Goal: Information Seeking & Learning: Find specific fact

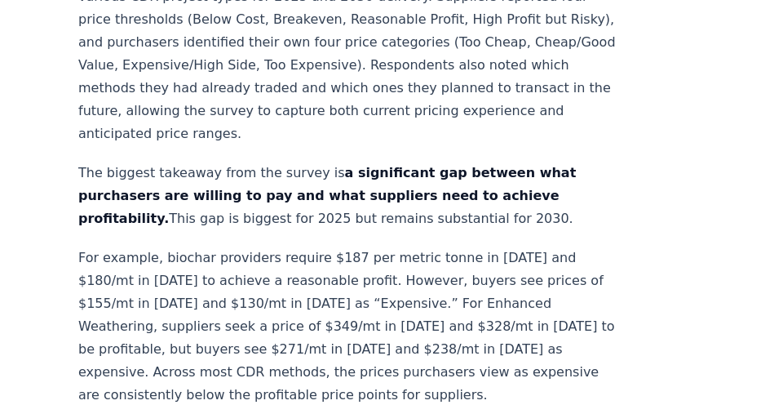
scroll to position [836, 0]
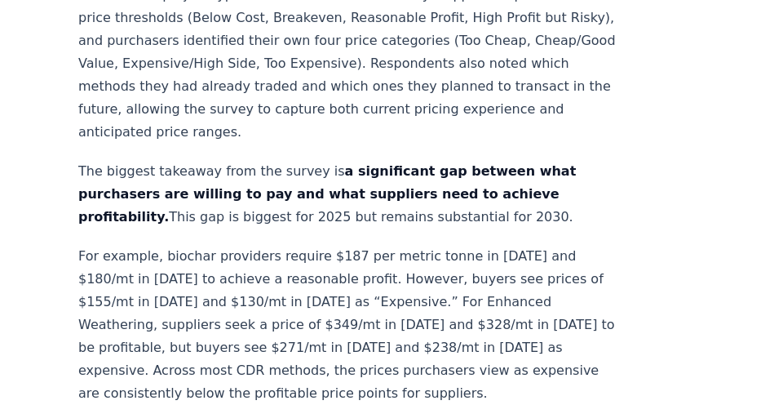
drag, startPoint x: 559, startPoint y: 343, endPoint x: 398, endPoint y: 302, distance: 165.8
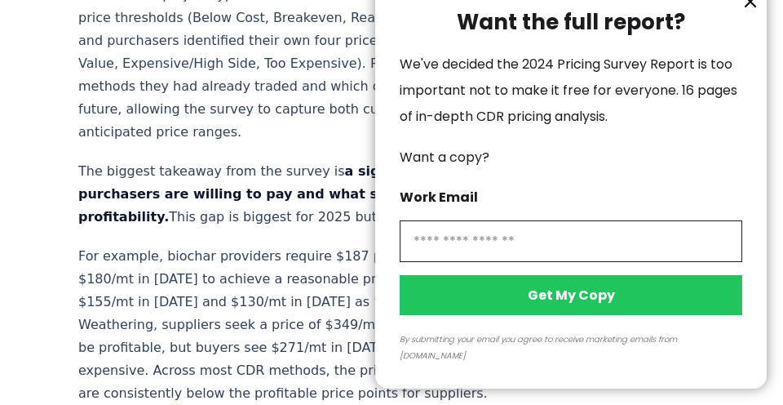
click at [751, 11] on icon "information" at bounding box center [751, 2] width 20 height 20
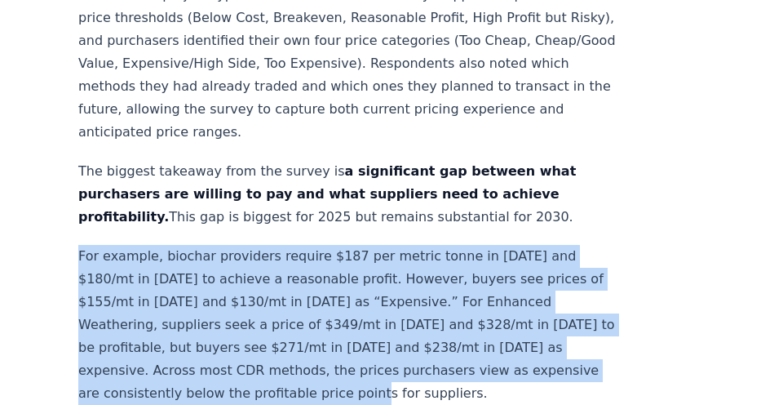
drag, startPoint x: 555, startPoint y: 345, endPoint x: 80, endPoint y: 227, distance: 489.4
click at [80, 245] on p "For example, biochar providers require $187 per metric tonne in [DATE] and $180…" at bounding box center [348, 325] width 540 height 160
copy p "For example, biochar providers require $187 per metric tonne in [DATE] and $180…"
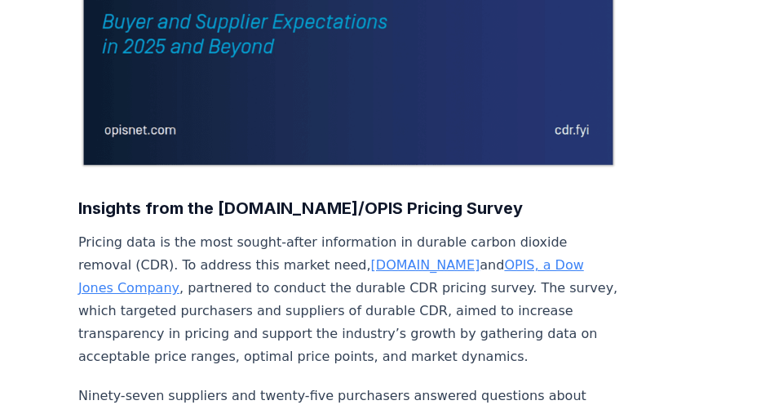
scroll to position [410, 0]
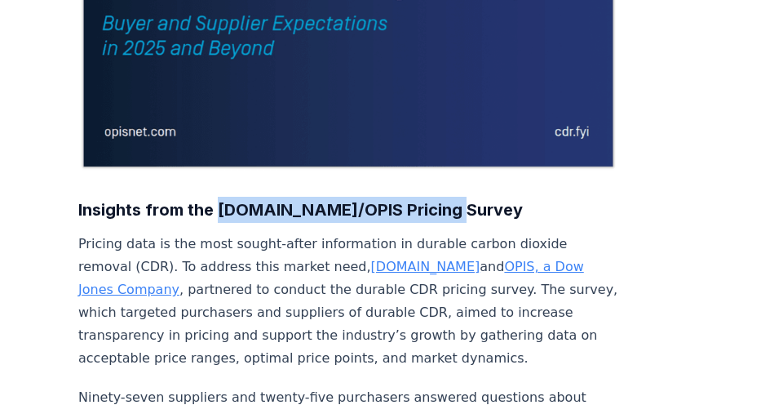
drag, startPoint x: 450, startPoint y: 208, endPoint x: 220, endPoint y: 205, distance: 230.1
click at [220, 205] on h3 "Insights from the [DOMAIN_NAME]/OPIS Pricing Survey" at bounding box center [348, 210] width 540 height 26
copy strong "[DOMAIN_NAME]/OPIS Pricing Survey"
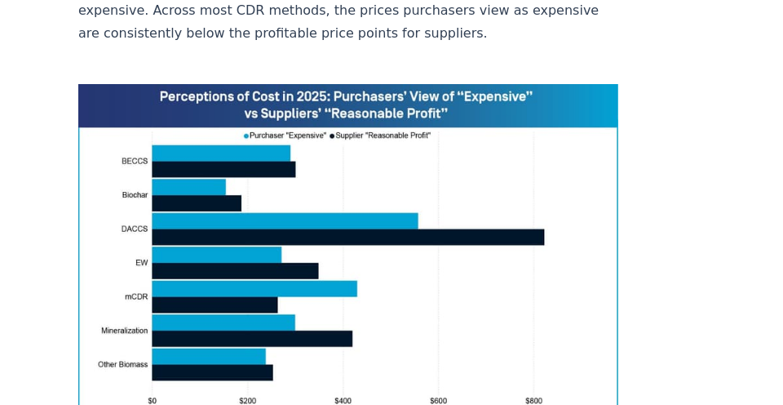
scroll to position [1206, 0]
